Goal: Task Accomplishment & Management: Manage account settings

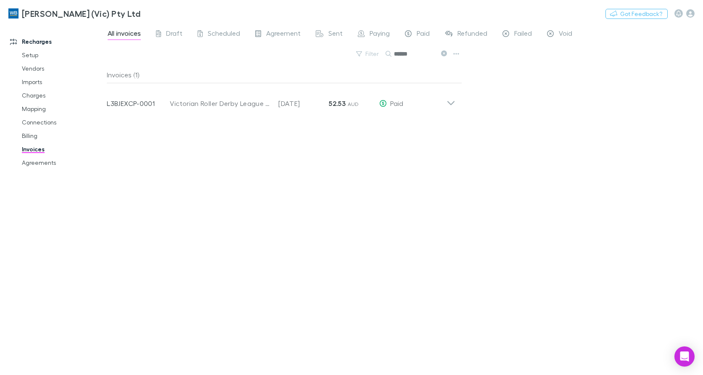
type input "******"
click at [689, 11] on icon "button" at bounding box center [690, 13] width 8 height 8
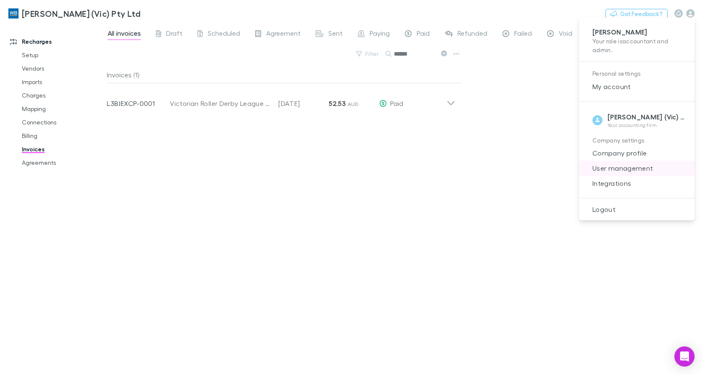
click at [627, 167] on span "User management" at bounding box center [637, 168] width 102 height 10
click at [615, 184] on span "Integrations" at bounding box center [637, 183] width 102 height 10
click at [619, 183] on span "Integrations" at bounding box center [637, 183] width 102 height 10
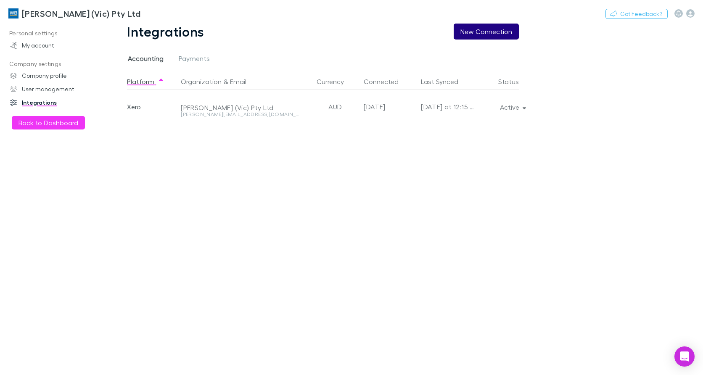
click at [493, 34] on button "New Connection" at bounding box center [486, 32] width 65 height 16
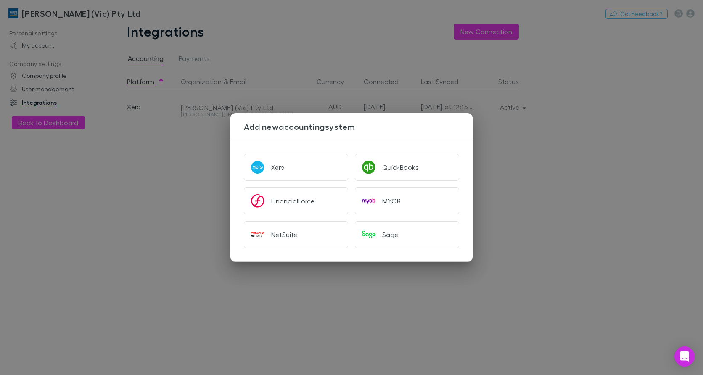
drag, startPoint x: 584, startPoint y: 182, endPoint x: 588, endPoint y: 184, distance: 4.9
click at [584, 182] on div "Add new accounting system Xero QuickBooks FinancialForce MYOB NetSuite Sage" at bounding box center [351, 187] width 703 height 375
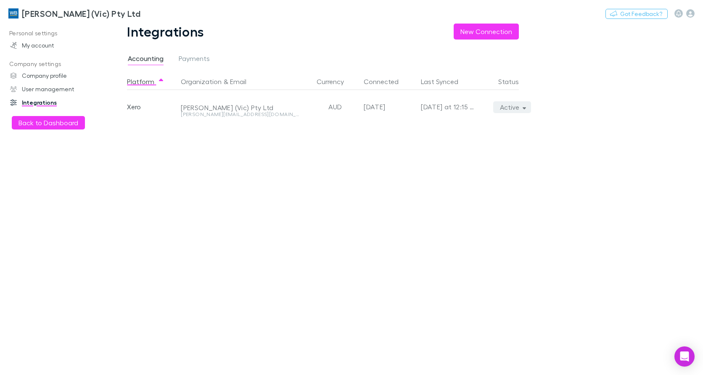
click at [527, 109] on button "Active" at bounding box center [512, 107] width 38 height 12
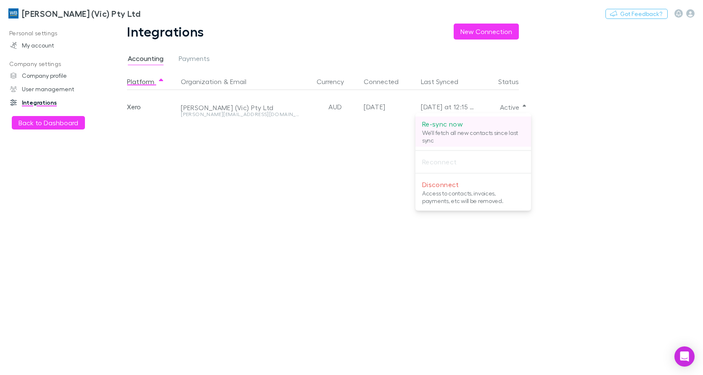
click at [463, 136] on p "We'll fetch all new contacts since last sync" at bounding box center [473, 136] width 102 height 15
click at [692, 16] on div at bounding box center [351, 187] width 703 height 375
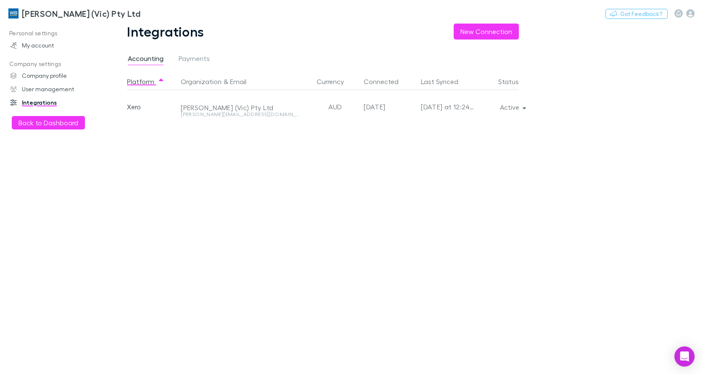
click at [692, 16] on icon "button" at bounding box center [690, 13] width 8 height 8
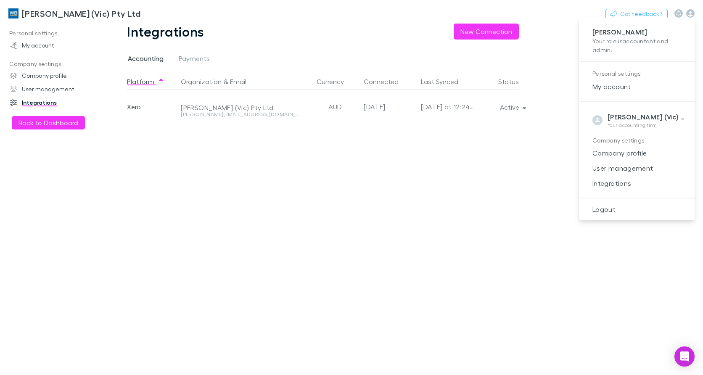
click at [528, 106] on div at bounding box center [351, 187] width 703 height 375
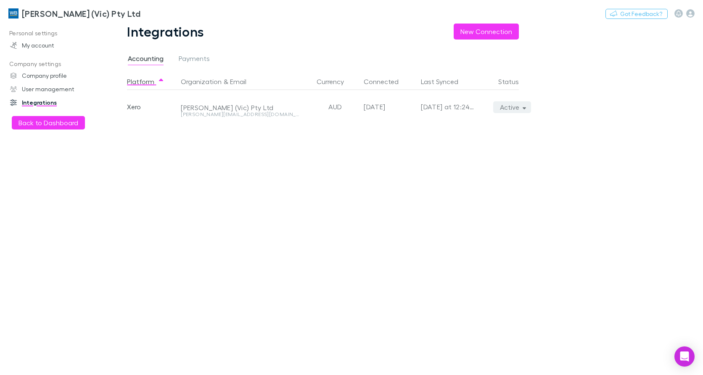
click at [525, 110] on icon "button" at bounding box center [525, 107] width 4 height 6
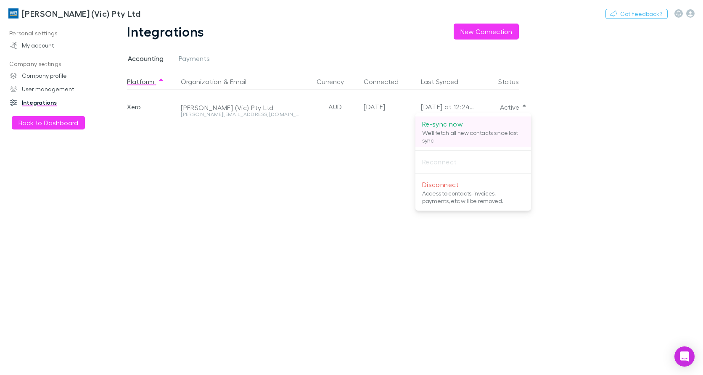
click at [462, 130] on p "We'll fetch all new contacts since last sync" at bounding box center [473, 136] width 102 height 15
click at [49, 14] on div at bounding box center [351, 187] width 703 height 375
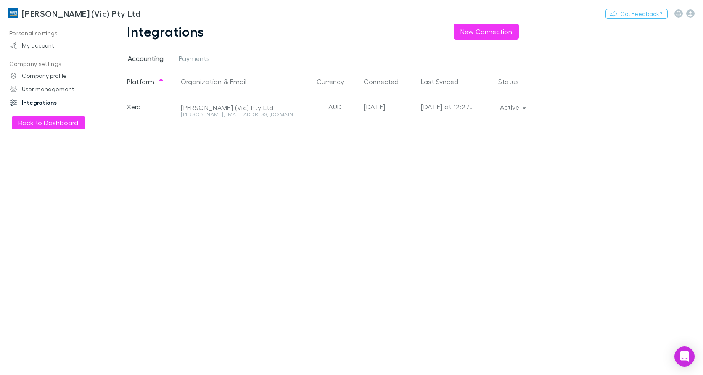
click at [53, 16] on h3 "[PERSON_NAME] (Vic) Pty Ltd" at bounding box center [81, 13] width 119 height 10
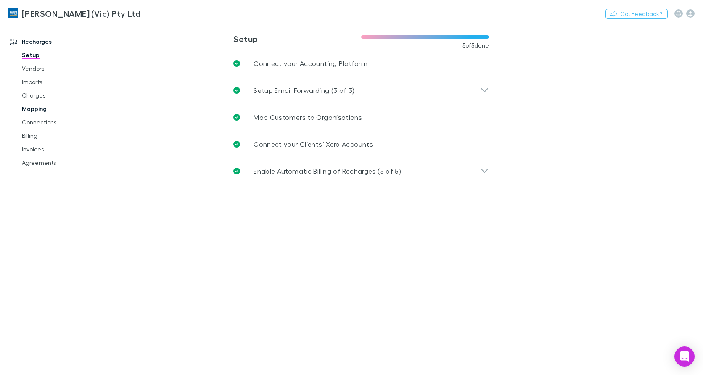
click at [34, 105] on link "Mapping" at bounding box center [62, 108] width 98 height 13
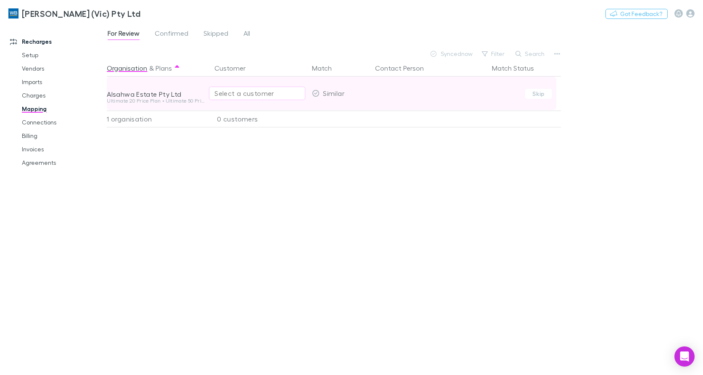
click at [249, 94] on div "Select a customer" at bounding box center [256, 93] width 85 height 10
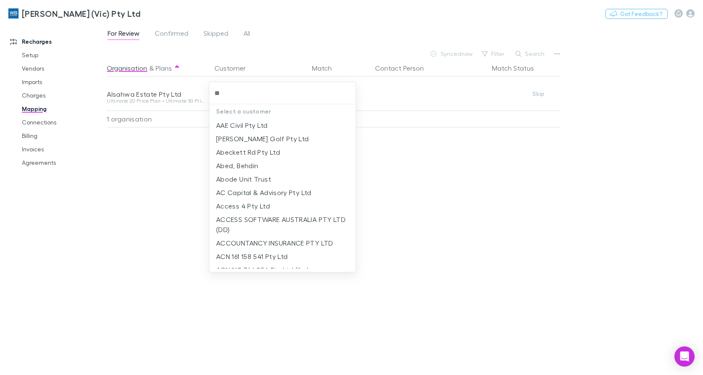
type input "***"
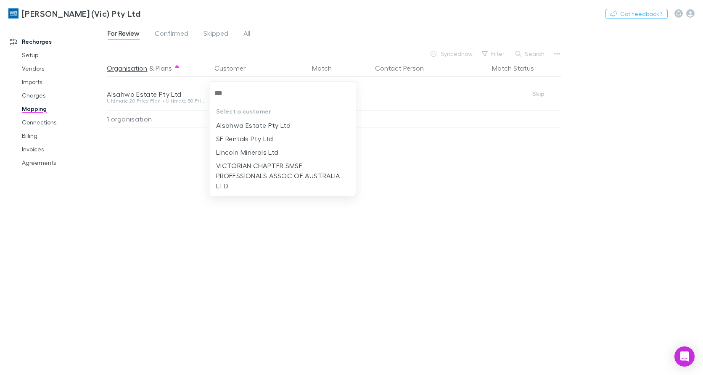
drag, startPoint x: 260, startPoint y: 124, endPoint x: 281, endPoint y: 122, distance: 21.1
click at [260, 124] on li "Alsahwa Estate Pty Ltd" at bounding box center [282, 125] width 146 height 13
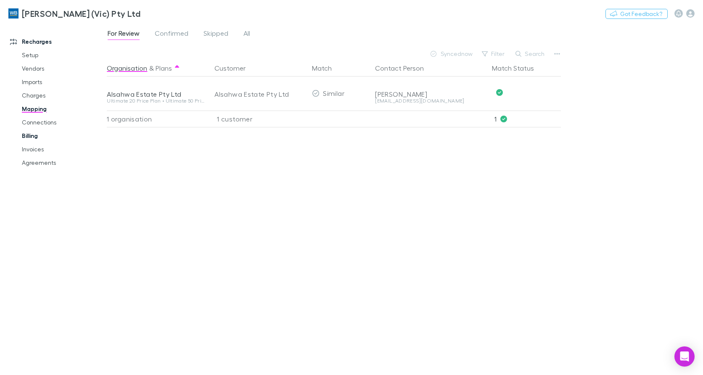
drag, startPoint x: 25, startPoint y: 134, endPoint x: 31, endPoint y: 133, distance: 5.9
click at [25, 134] on link "Billing" at bounding box center [62, 135] width 98 height 13
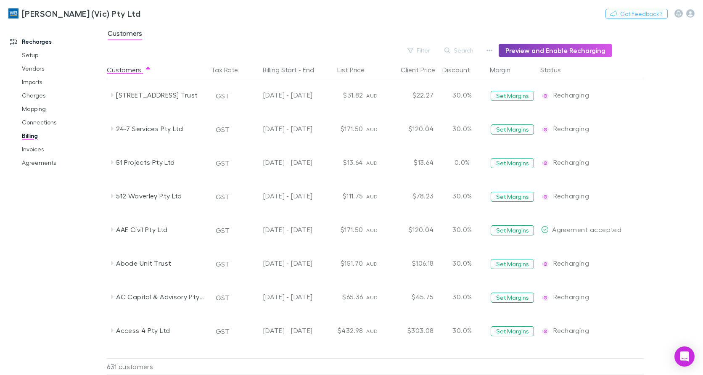
click at [579, 48] on button "Preview and Enable Recharging" at bounding box center [556, 50] width 114 height 13
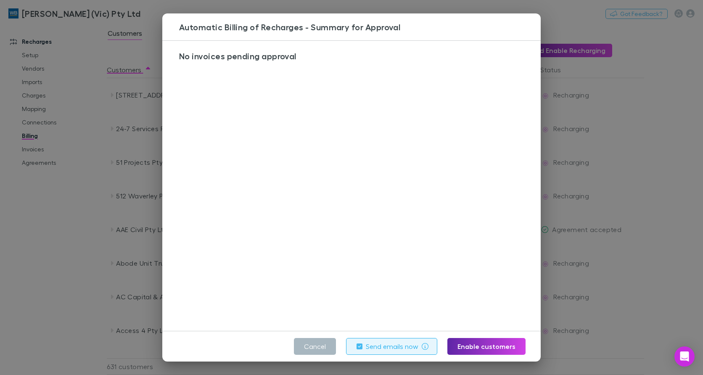
drag, startPoint x: 408, startPoint y: 345, endPoint x: 328, endPoint y: 349, distance: 80.4
click at [408, 345] on label "Send emails now" at bounding box center [392, 346] width 53 height 10
click at [322, 348] on button "Cancel" at bounding box center [315, 346] width 42 height 17
click at [386, 347] on div "AUD" at bounding box center [376, 364] width 20 height 34
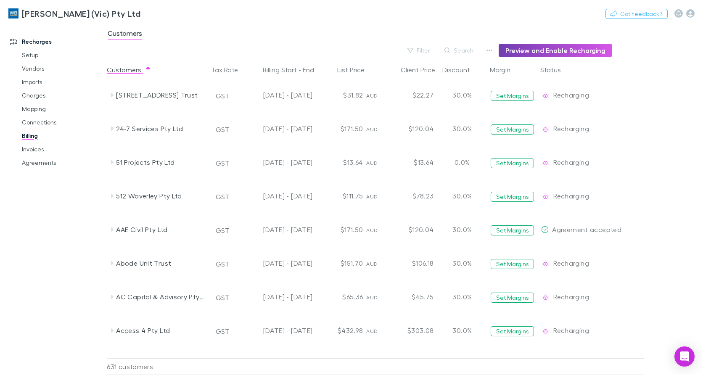
click at [540, 51] on button "Preview and Enable Recharging" at bounding box center [556, 50] width 114 height 13
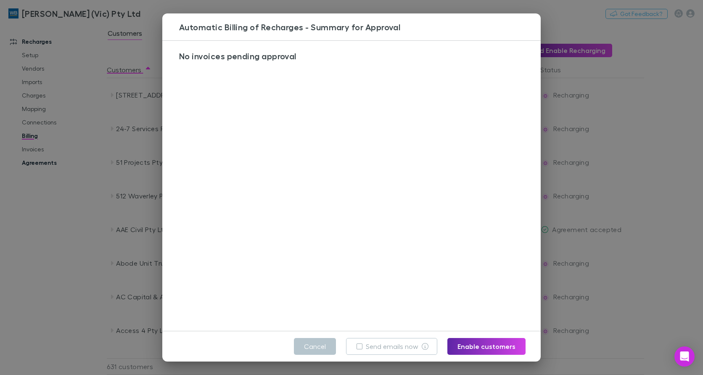
drag, startPoint x: 321, startPoint y: 344, endPoint x: 52, endPoint y: 162, distance: 324.4
click at [321, 344] on button "Cancel" at bounding box center [315, 346] width 42 height 17
click at [49, 161] on link "Agreements" at bounding box center [62, 162] width 98 height 13
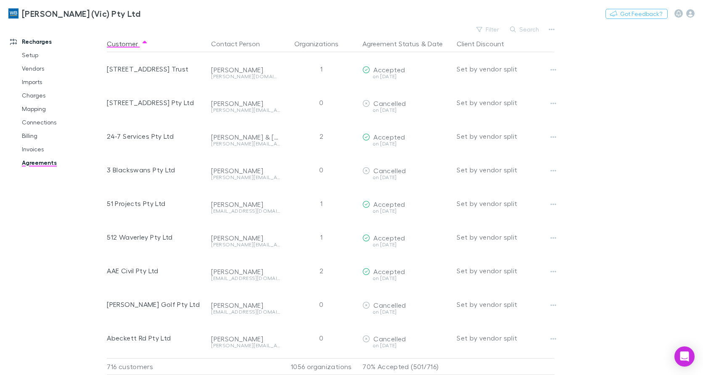
click at [519, 28] on button "Search" at bounding box center [525, 29] width 38 height 10
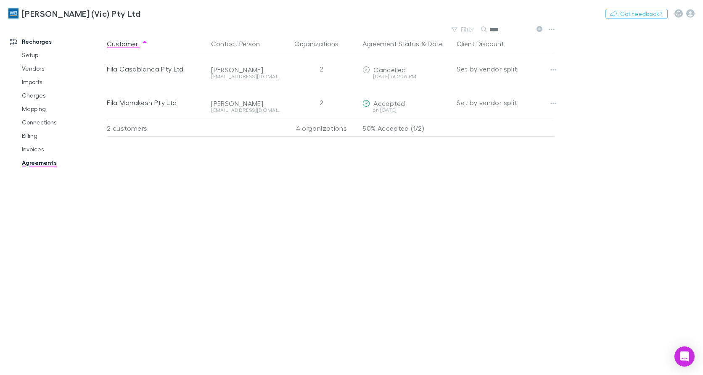
click at [542, 30] on icon at bounding box center [540, 29] width 6 height 6
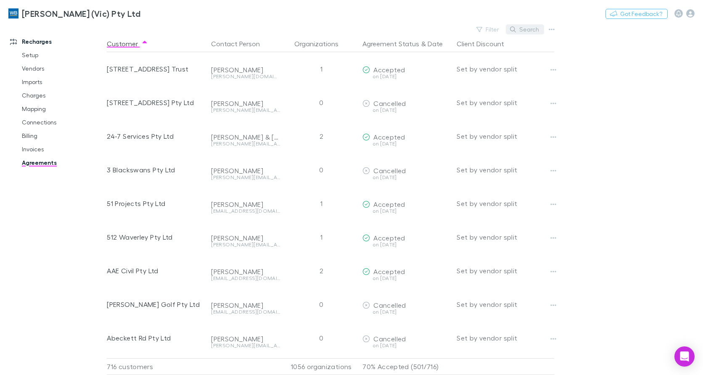
click at [530, 30] on button "Search" at bounding box center [525, 29] width 38 height 10
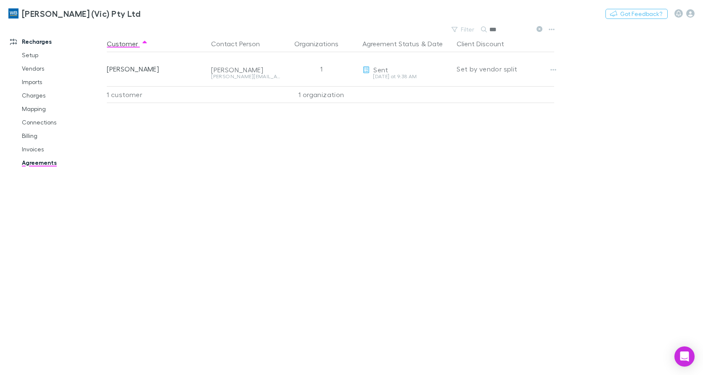
type input "***"
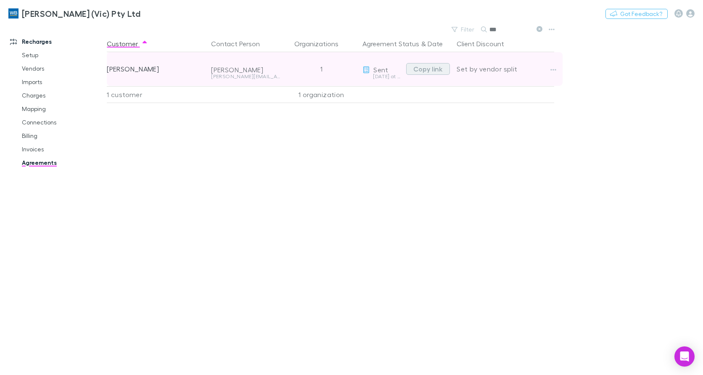
click at [433, 66] on button "Copy link" at bounding box center [428, 69] width 44 height 12
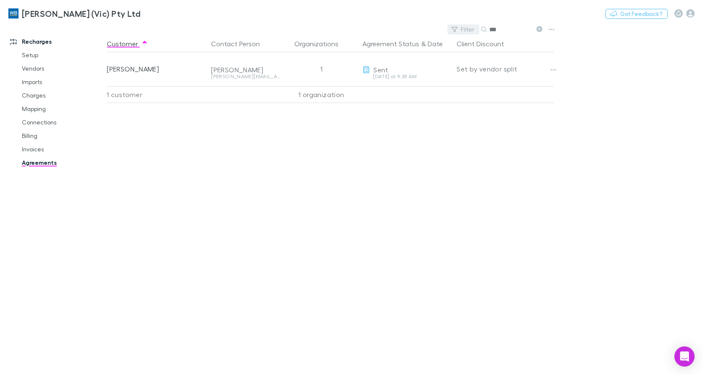
drag, startPoint x: 505, startPoint y: 29, endPoint x: 476, endPoint y: 29, distance: 29.0
click at [476, 29] on div "Filter Search ***" at bounding box center [496, 30] width 98 height 12
